Goal: Find specific page/section: Find specific page/section

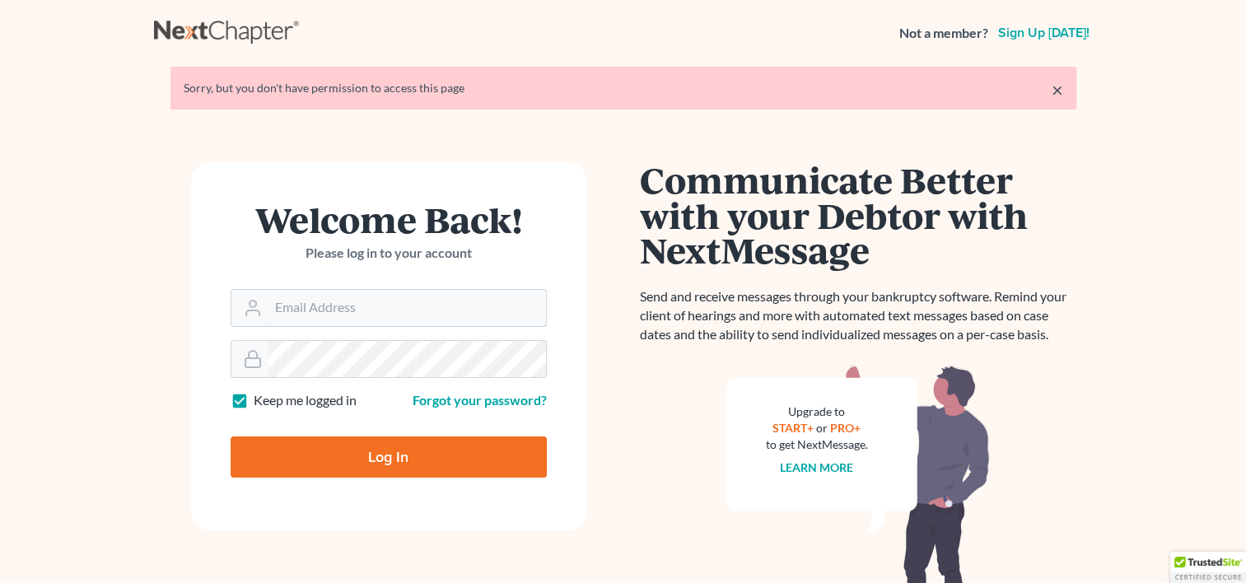
type input "[PERSON_NAME][EMAIL_ADDRESS][DOMAIN_NAME]"
click at [373, 458] on input "Log In" at bounding box center [389, 456] width 316 height 41
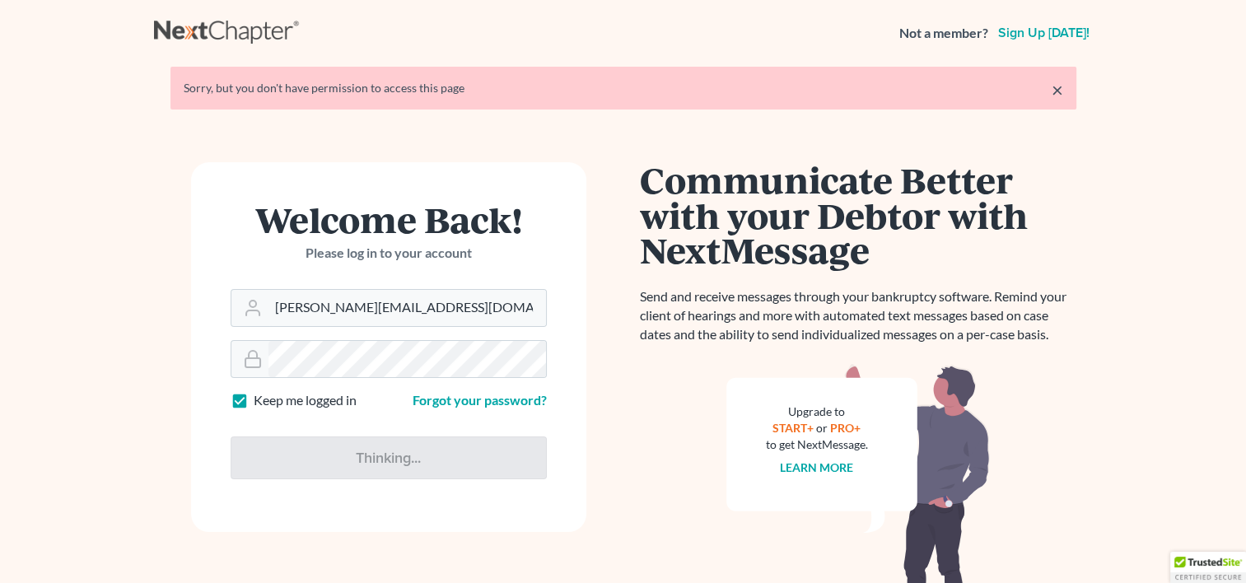
type input "Thinking..."
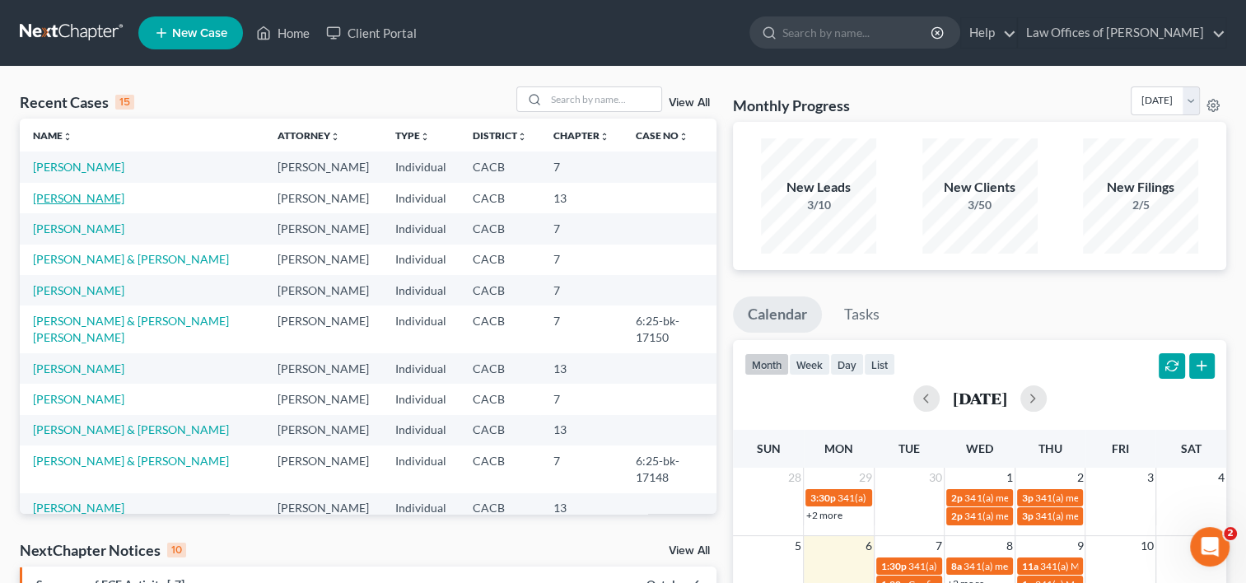
click at [56, 205] on link "Kyle, Bradley" at bounding box center [78, 198] width 91 height 14
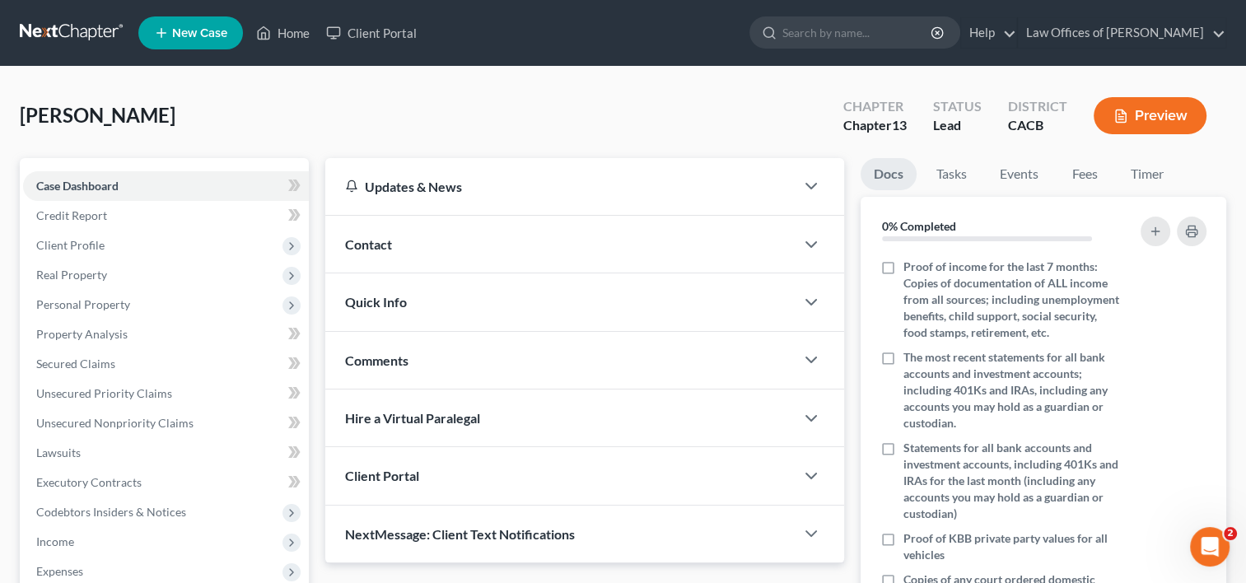
click at [885, 181] on link "Docs" at bounding box center [888, 174] width 56 height 32
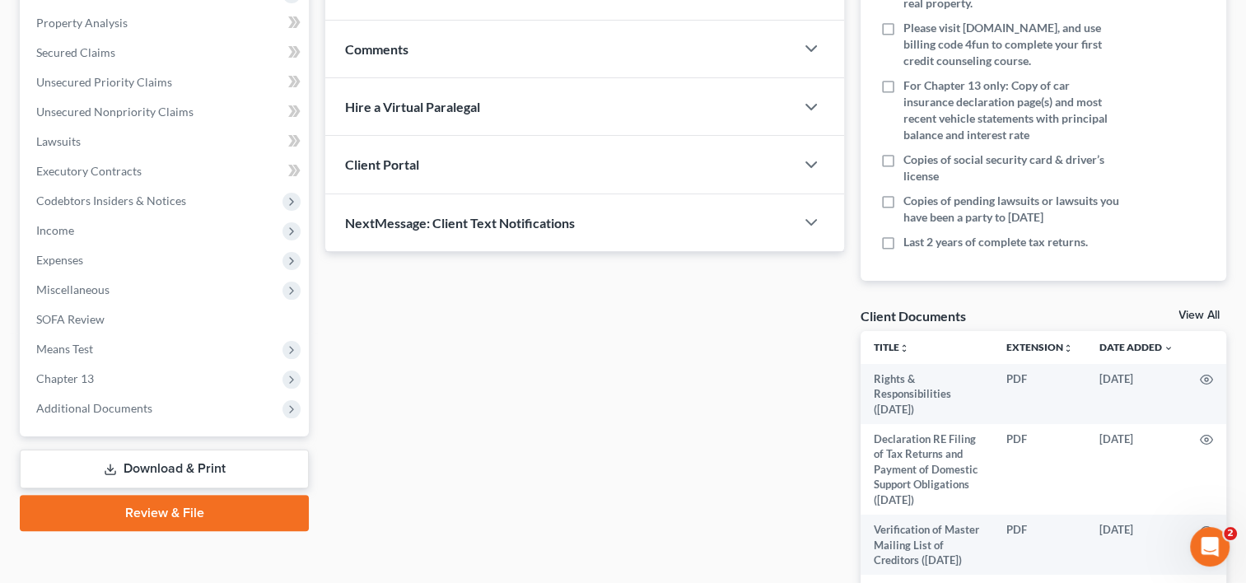
scroll to position [312, 0]
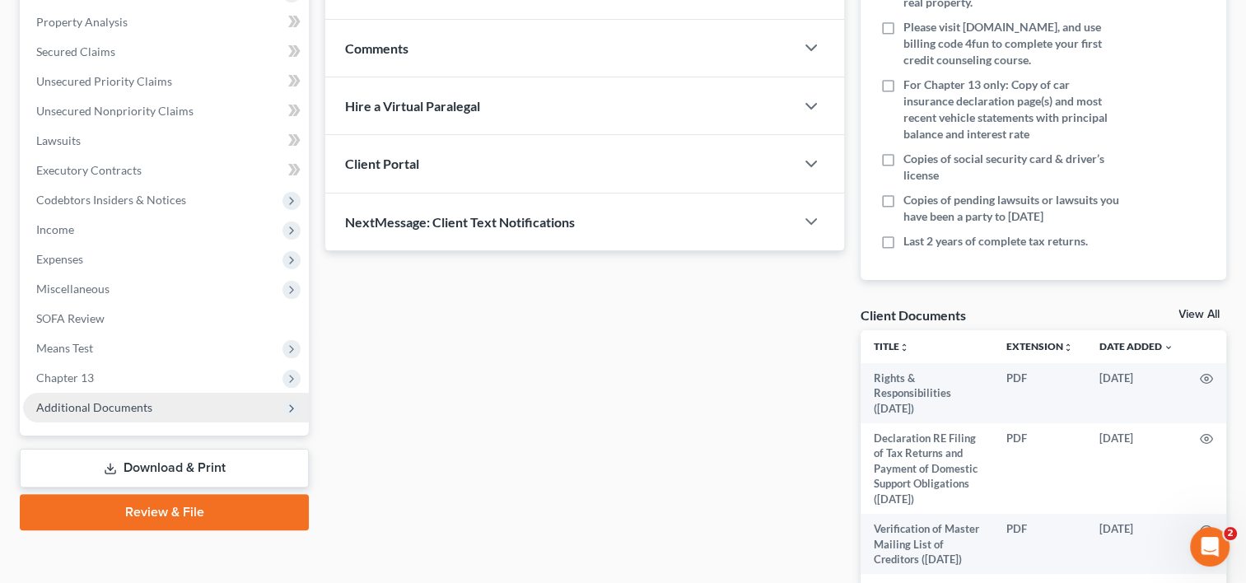
click at [155, 415] on span "Additional Documents" at bounding box center [166, 408] width 286 height 30
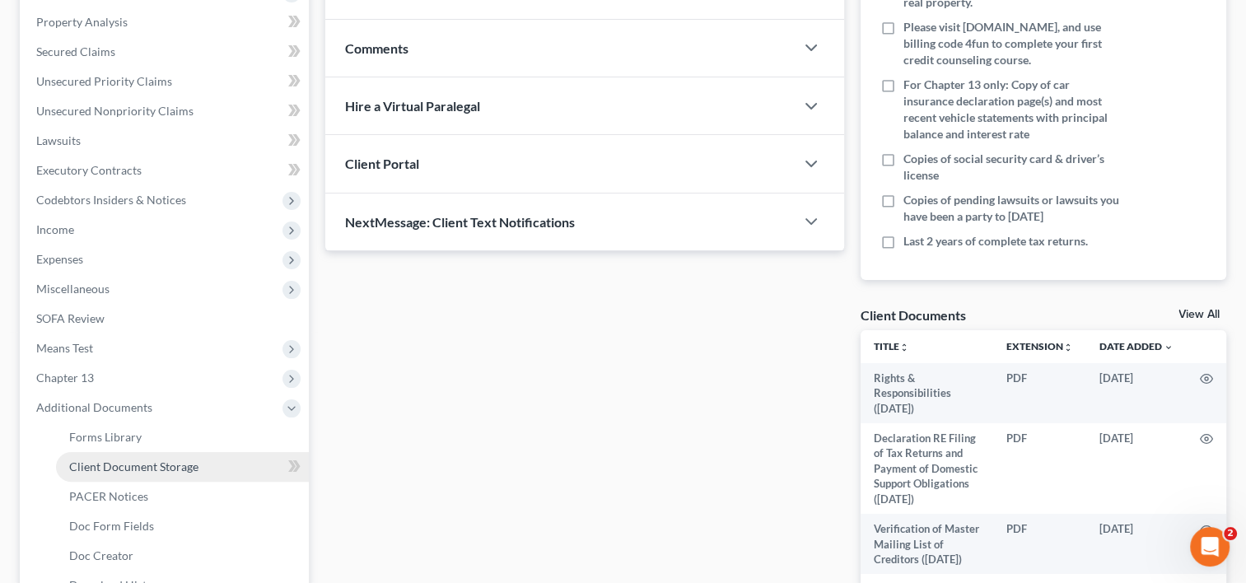
click at [141, 468] on span "Client Document Storage" at bounding box center [133, 466] width 129 height 14
